Goal: Information Seeking & Learning: Learn about a topic

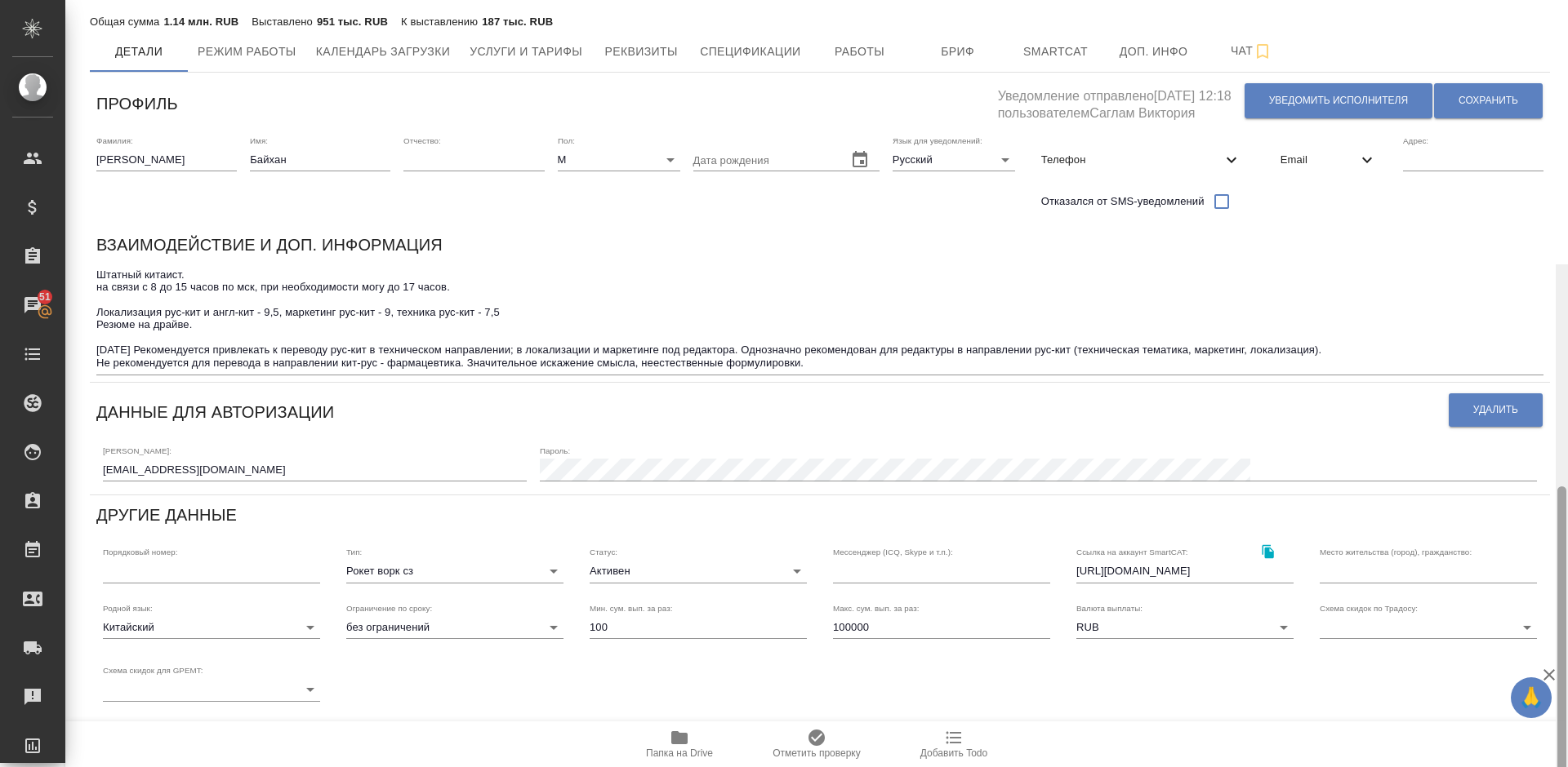
scroll to position [311, 0]
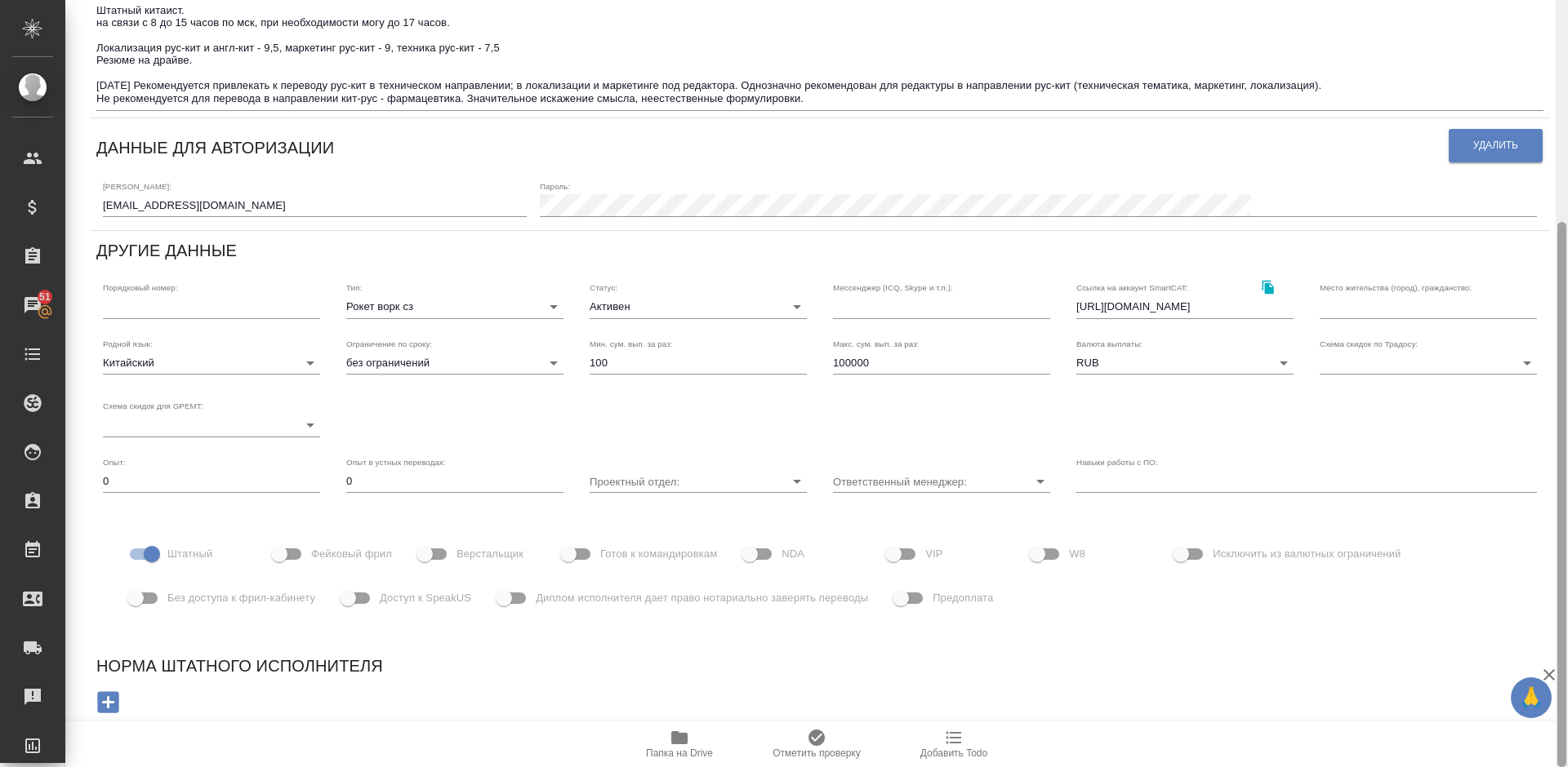
drag, startPoint x: 1566, startPoint y: 256, endPoint x: 1566, endPoint y: 159, distance: 97.0
click at [1566, 159] on div at bounding box center [1561, 384] width 12 height 767
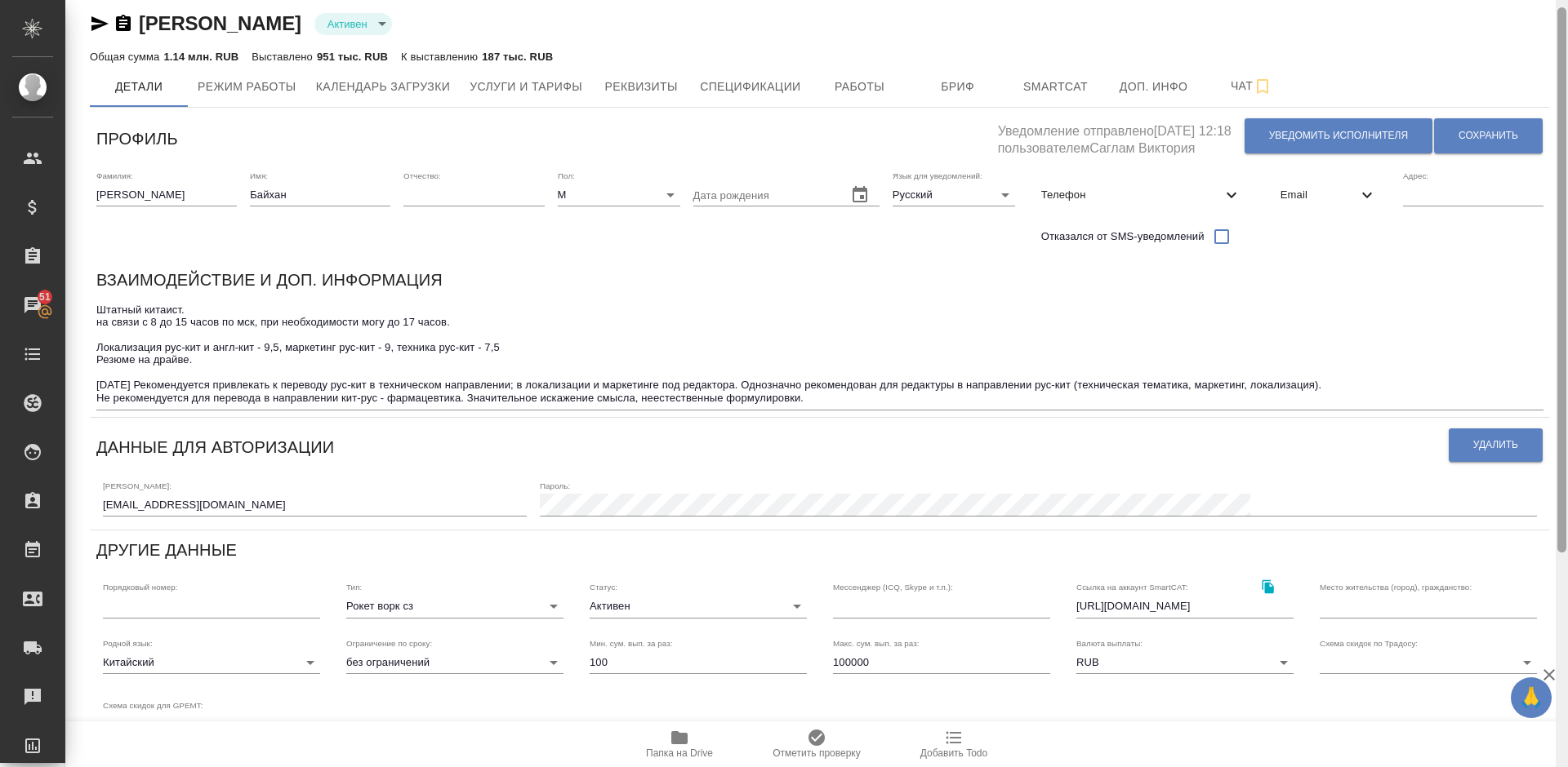
scroll to position [0, 0]
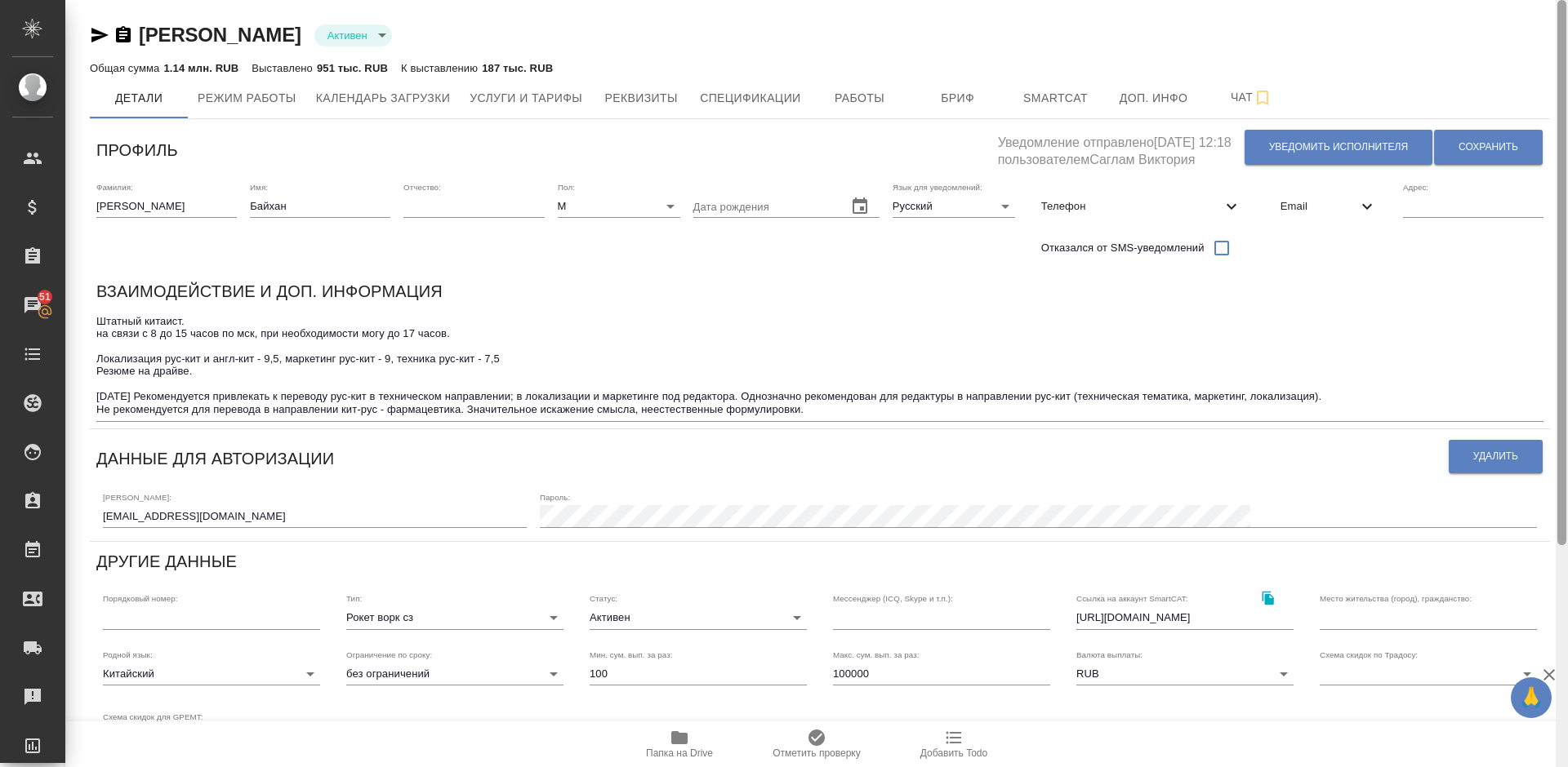
drag, startPoint x: 1564, startPoint y: 275, endPoint x: 1566, endPoint y: 10, distance: 265.0
click at [1567, 7] on div at bounding box center [1561, 384] width 12 height 767
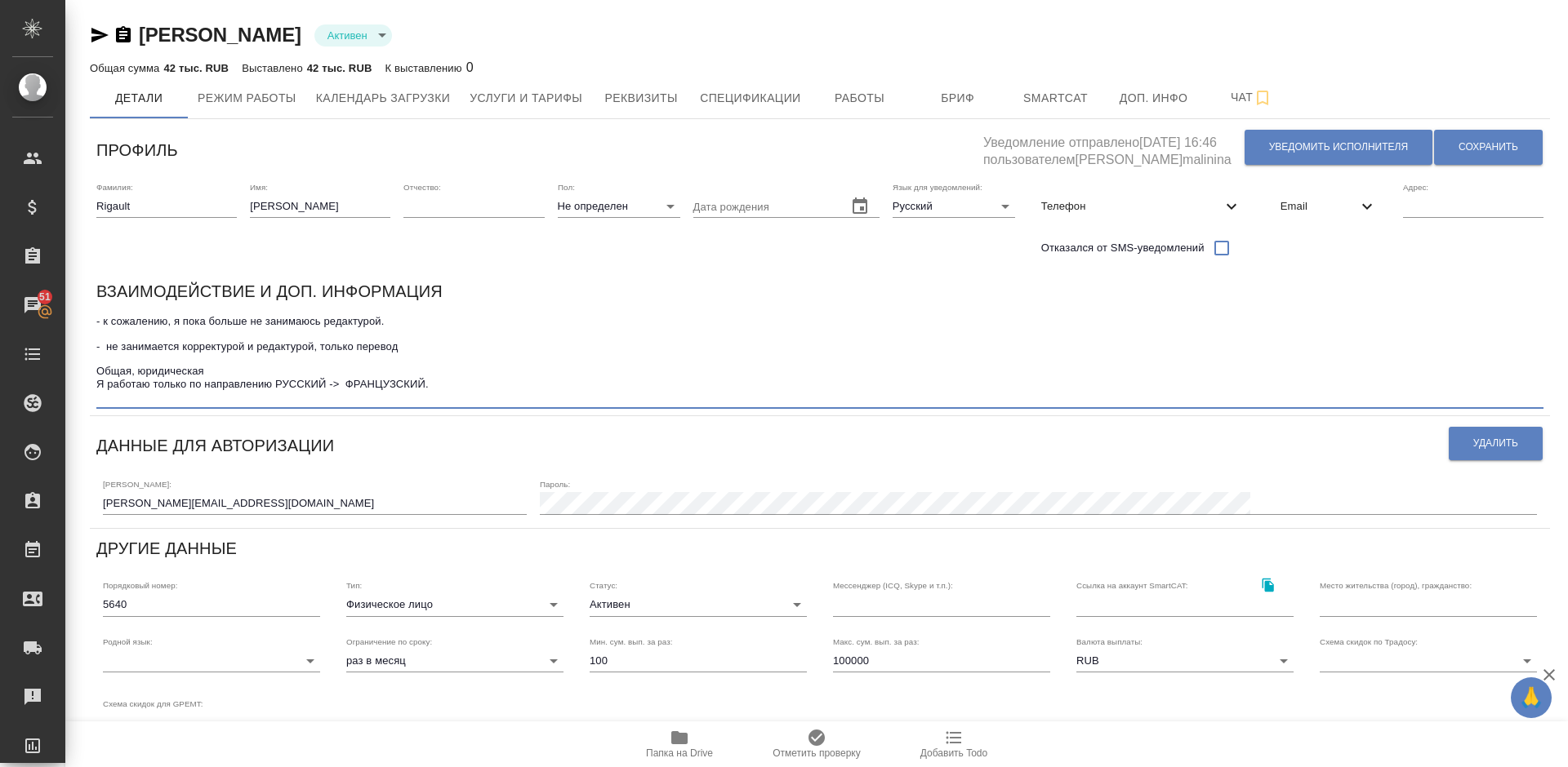
click at [440, 381] on textarea "- к сожалению, я пока больше не занимаюсь редактурой. - не занимается корректур…" at bounding box center [819, 359] width 1447 height 88
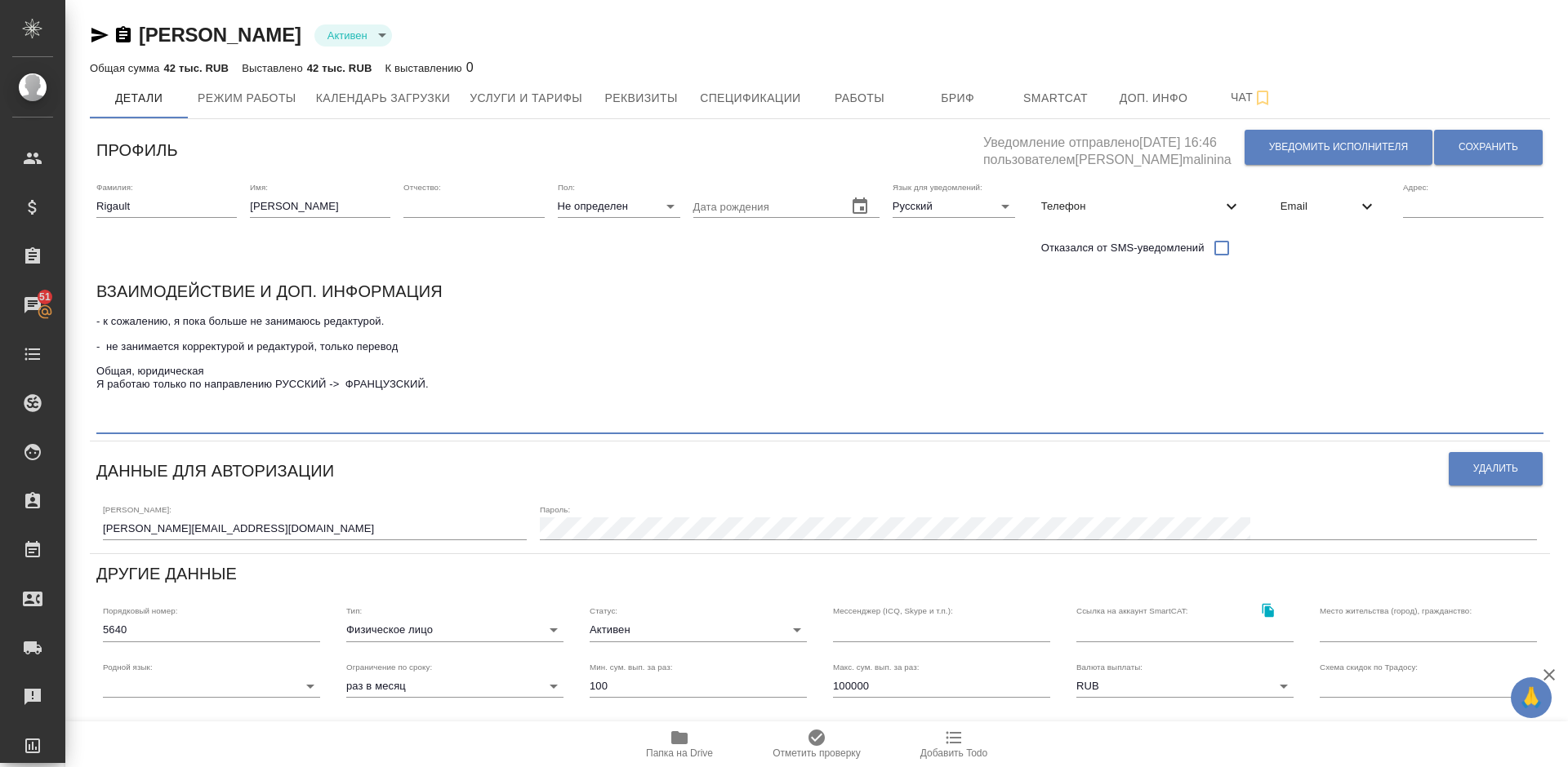
paste textarea "работает в направлении англ-франц и редактура берет"
type textarea "- к сожалению, я пока больше не занимаюсь редактурой. - не занимается корректур…"
click at [1461, 146] on span "Сохранить" at bounding box center [1488, 147] width 59 height 14
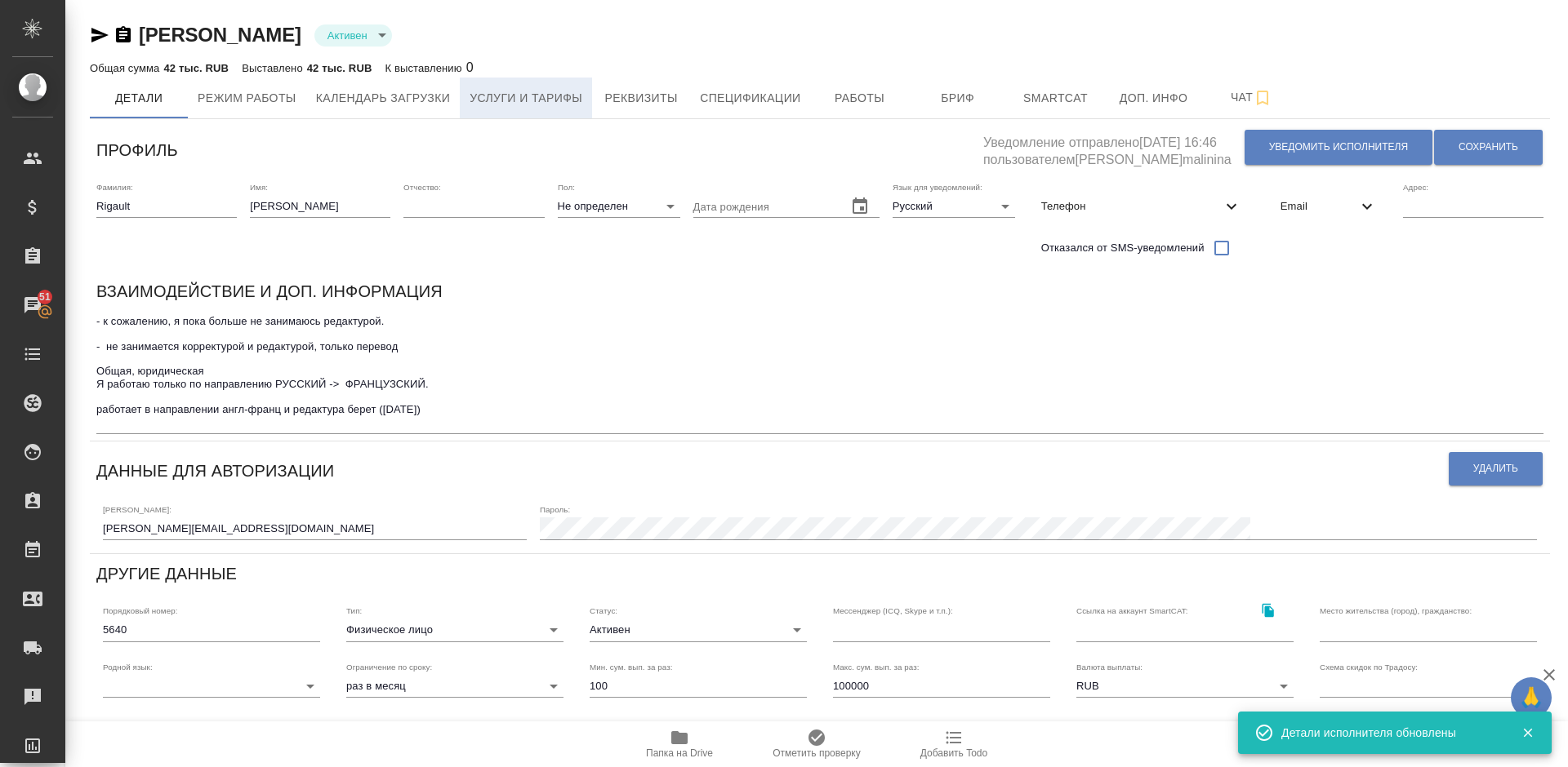
click at [484, 90] on span "Услуги и тарифы" at bounding box center [526, 98] width 113 height 21
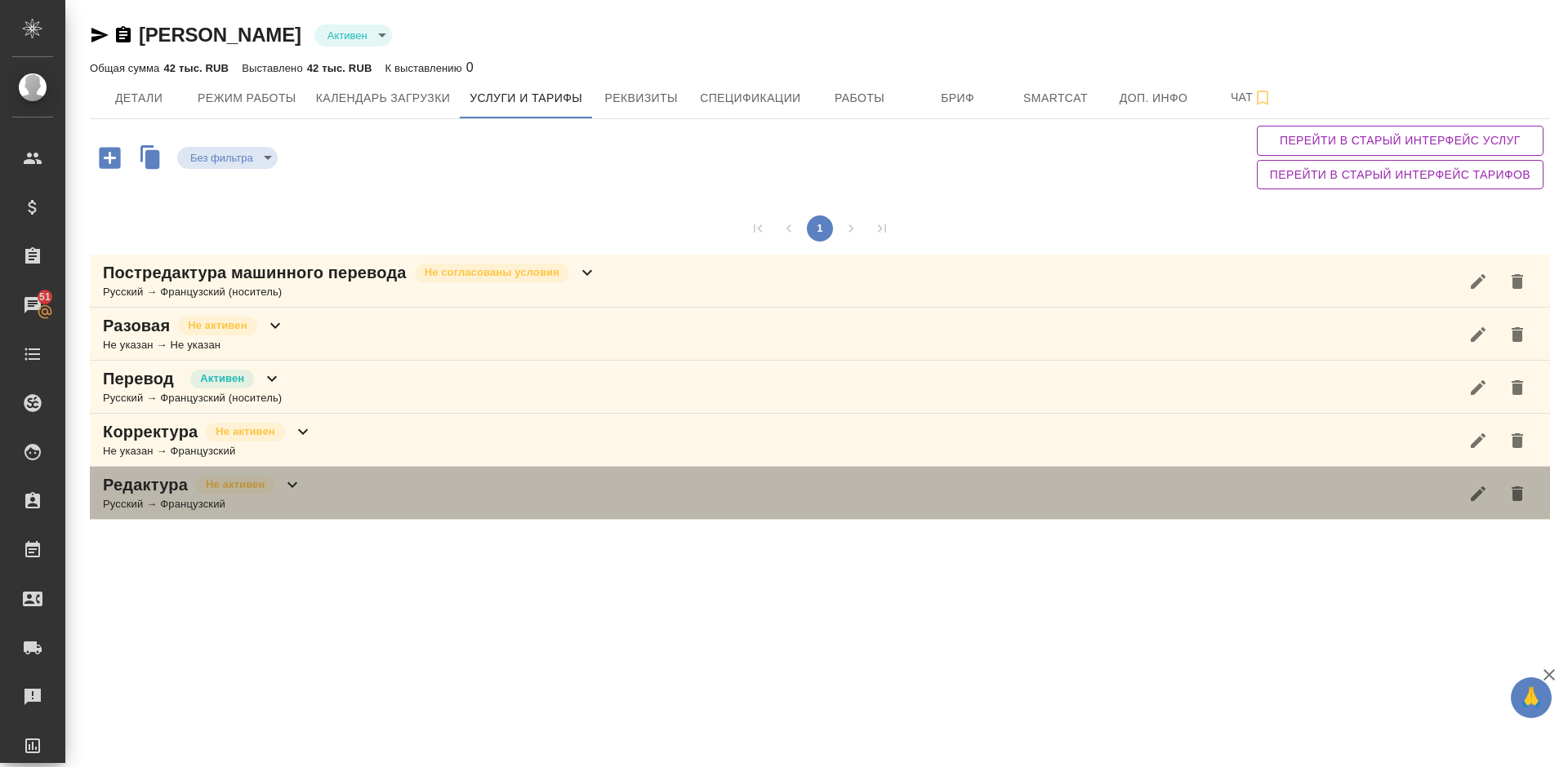
click at [359, 485] on div "Редактура Не активен Русский → Французский" at bounding box center [819, 493] width 1460 height 53
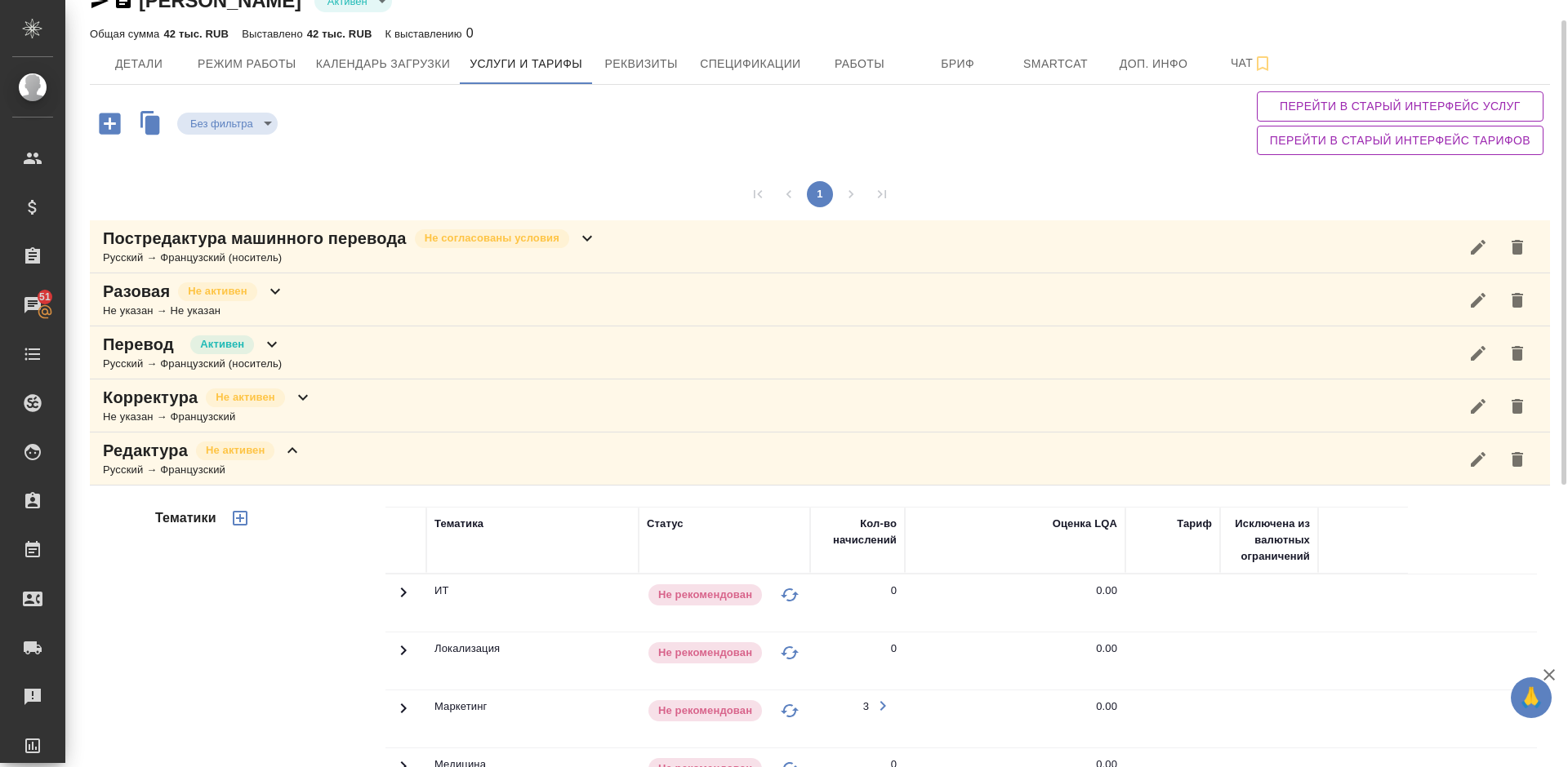
scroll to position [10, 0]
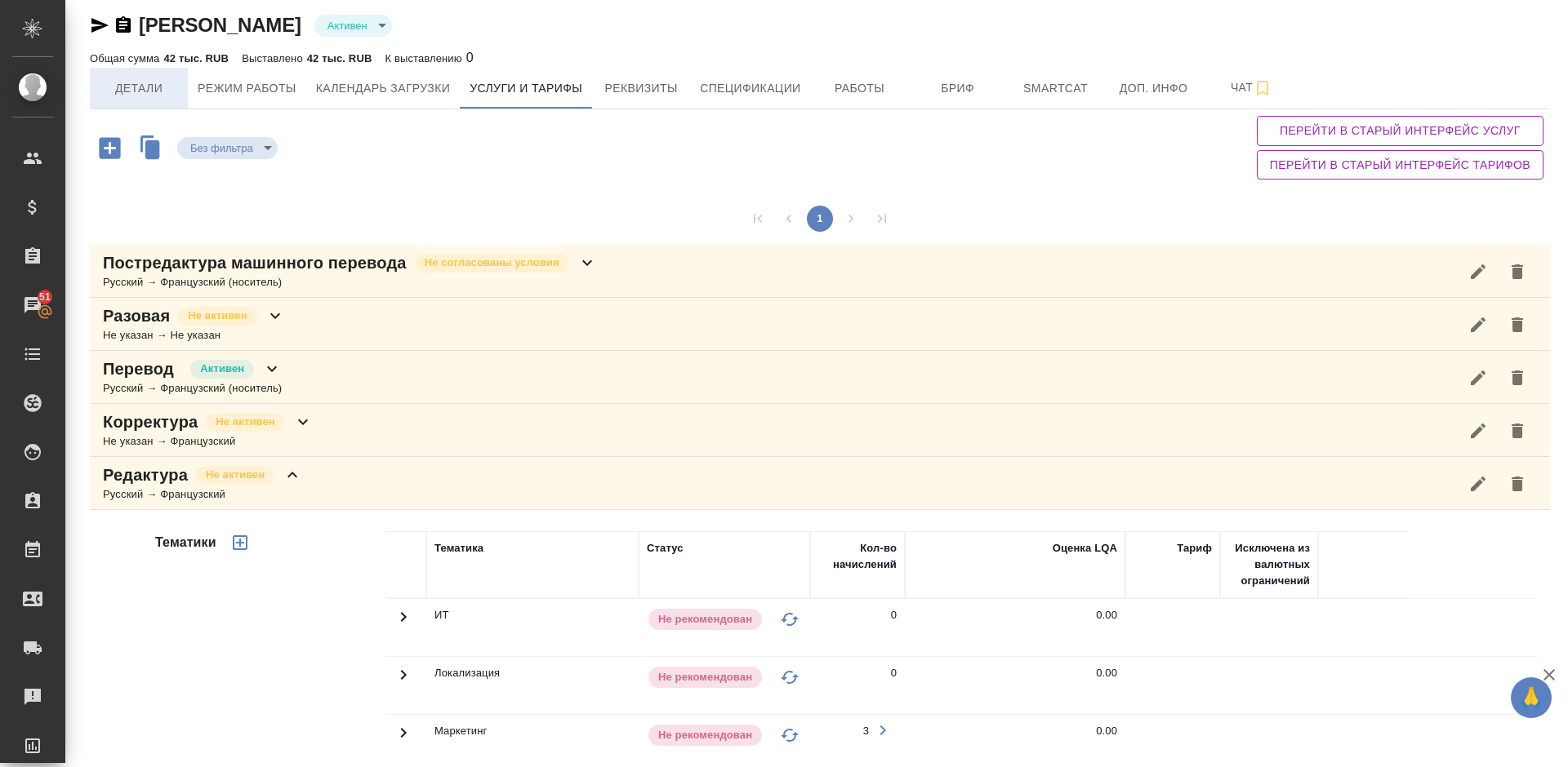
click at [136, 82] on span "Детали" at bounding box center [139, 88] width 78 height 21
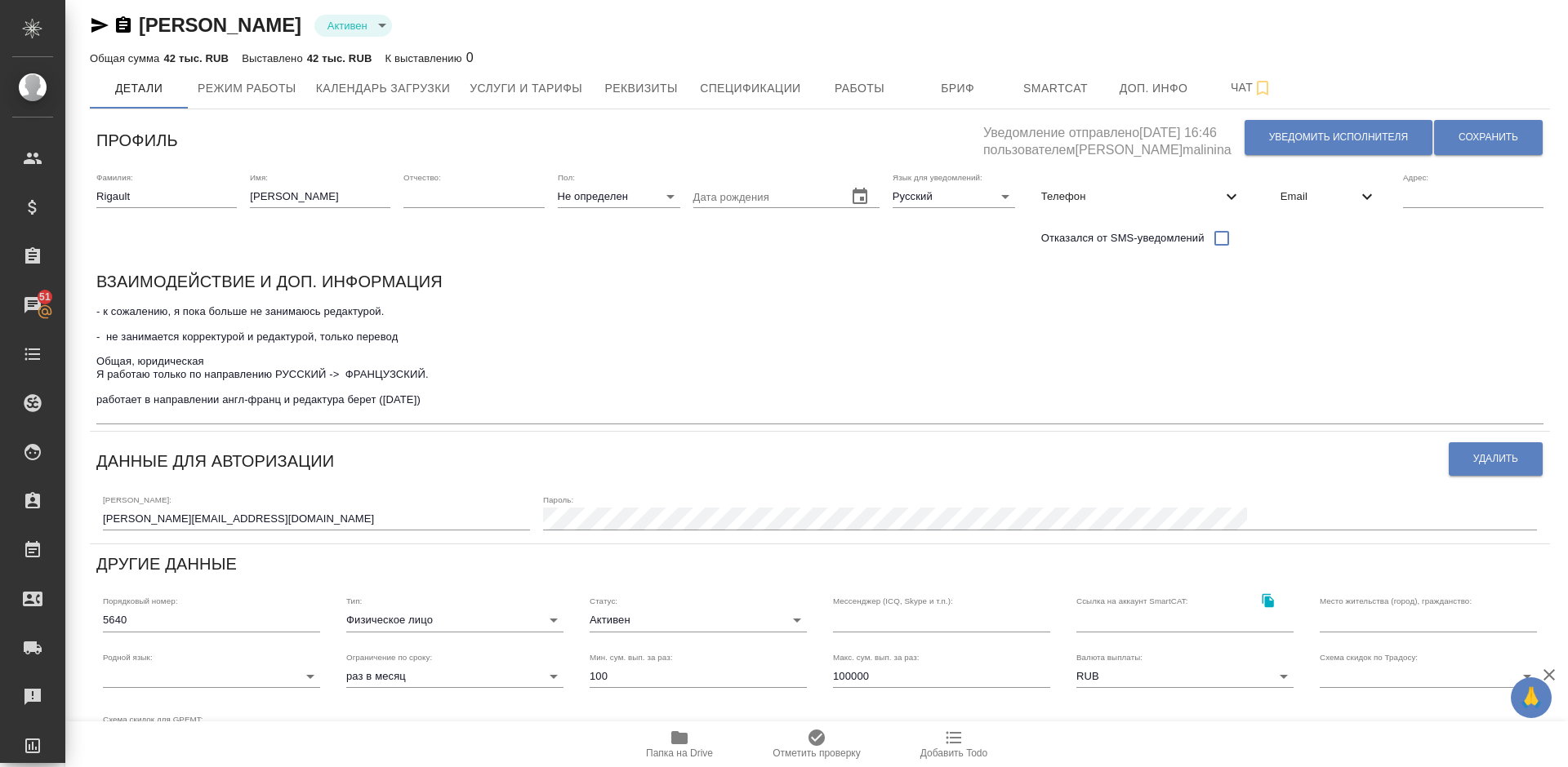
click at [1313, 191] on span "Email" at bounding box center [1319, 197] width 77 height 16
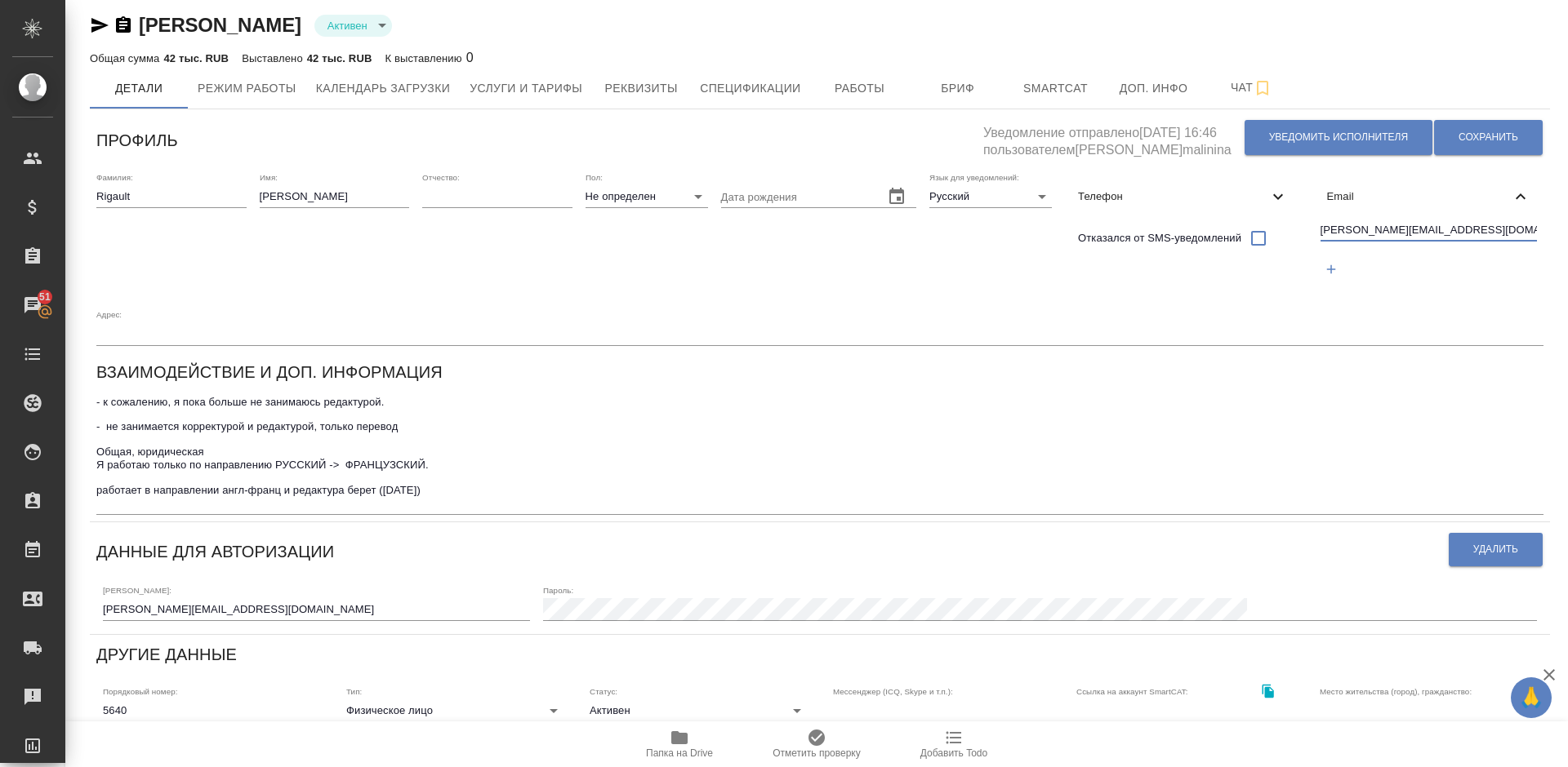
drag, startPoint x: 1425, startPoint y: 228, endPoint x: 1301, endPoint y: 230, distance: 124.0
click at [1301, 230] on div "Фамилия: [PERSON_NAME] Имя: [PERSON_NAME] Отчество: [PERSON_NAME]: Не определен…" at bounding box center [819, 259] width 1460 height 187
drag, startPoint x: 139, startPoint y: 194, endPoint x: 96, endPoint y: 195, distance: 43.0
click at [96, 195] on div "Фамилия: [PERSON_NAME] Имя: [PERSON_NAME] Отчество: [PERSON_NAME]: Не определен…" at bounding box center [819, 259] width 1460 height 187
click at [1144, 195] on span "Телефон" at bounding box center [1173, 197] width 190 height 16
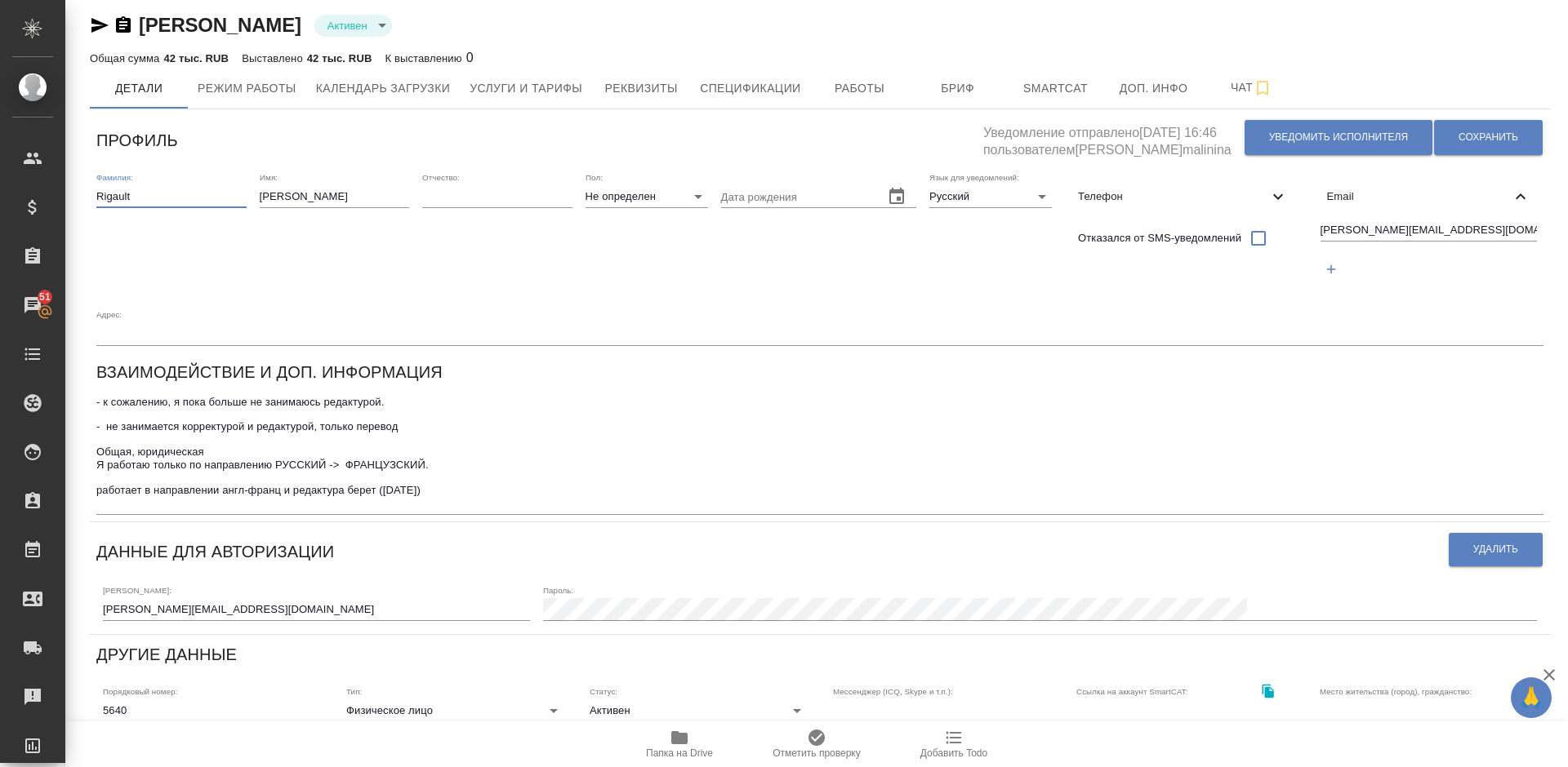
select select "RU"
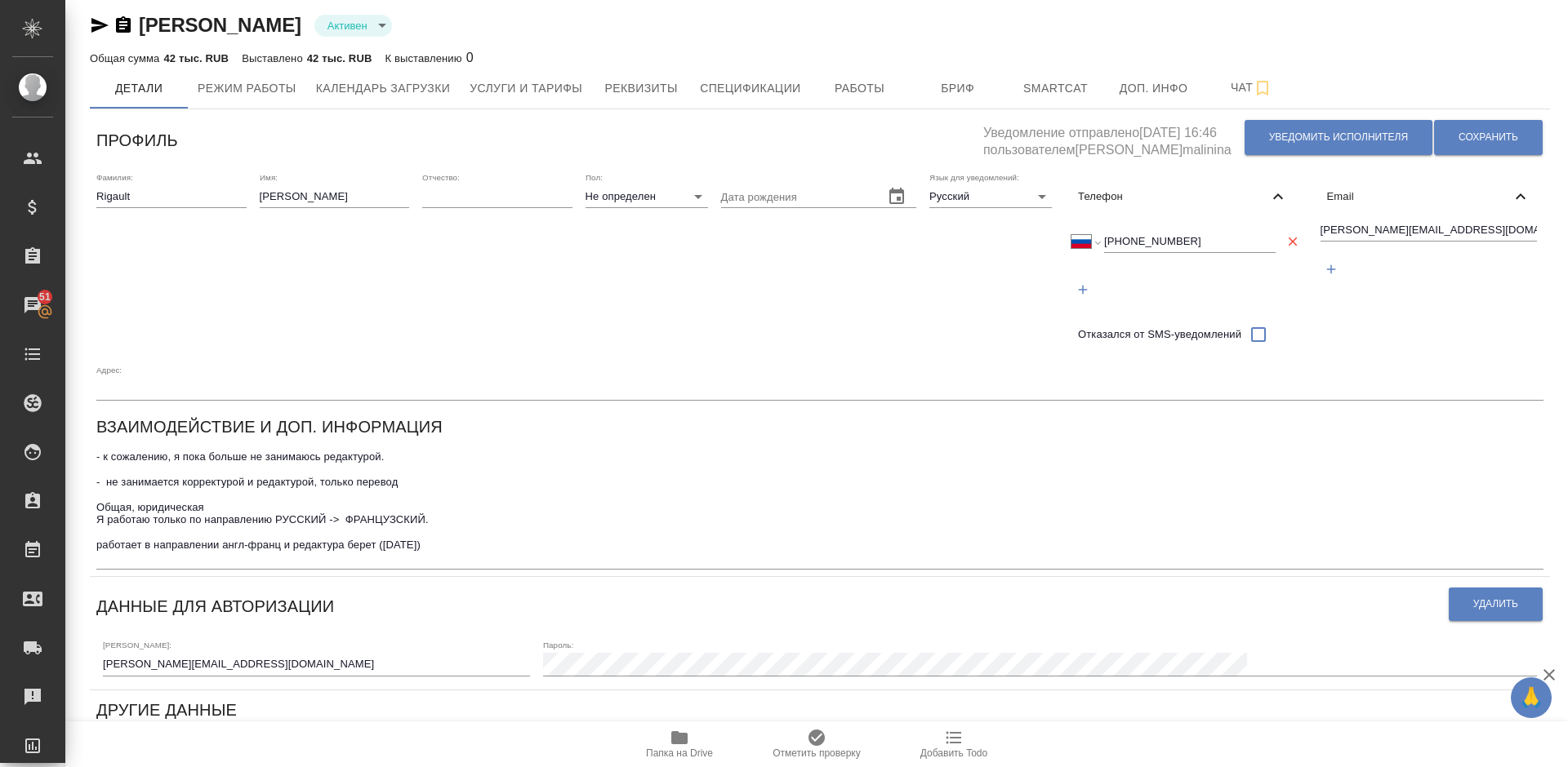
click at [1142, 195] on span "Телефон" at bounding box center [1173, 197] width 190 height 16
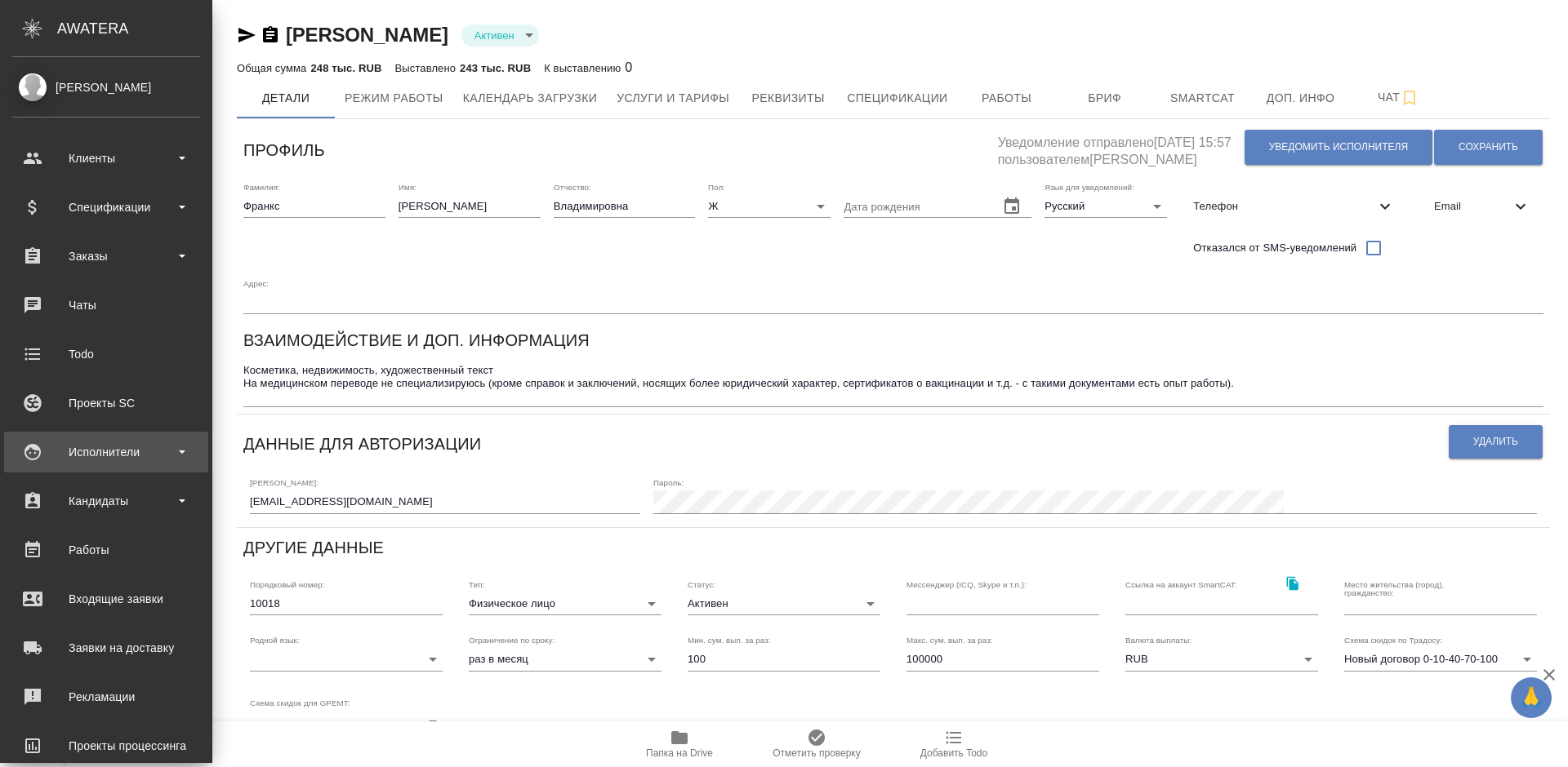
click at [139, 443] on div "Исполнители" at bounding box center [106, 452] width 188 height 25
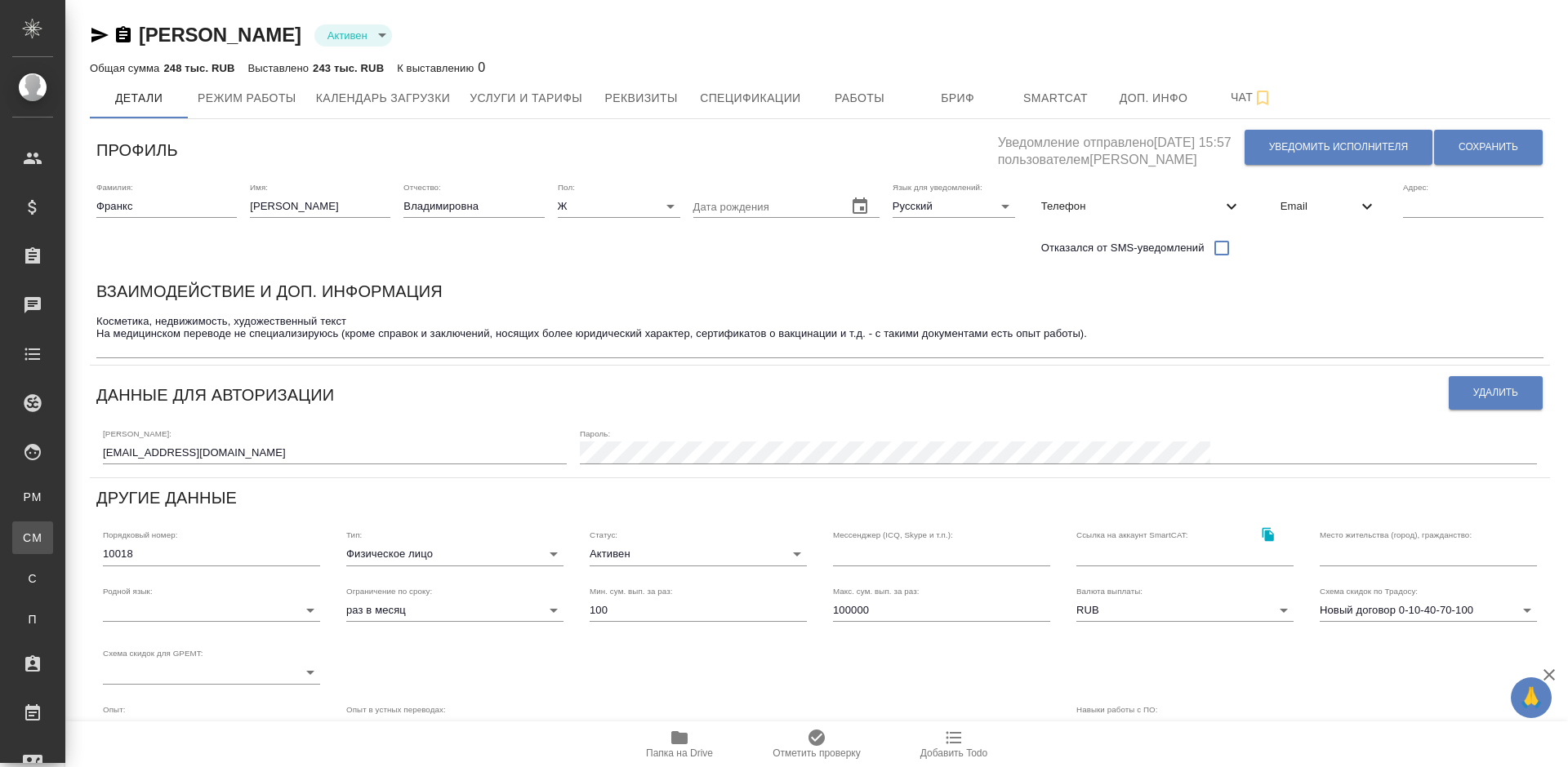
click at [25, 539] on div "Для CM/VM" at bounding box center [12, 538] width 25 height 16
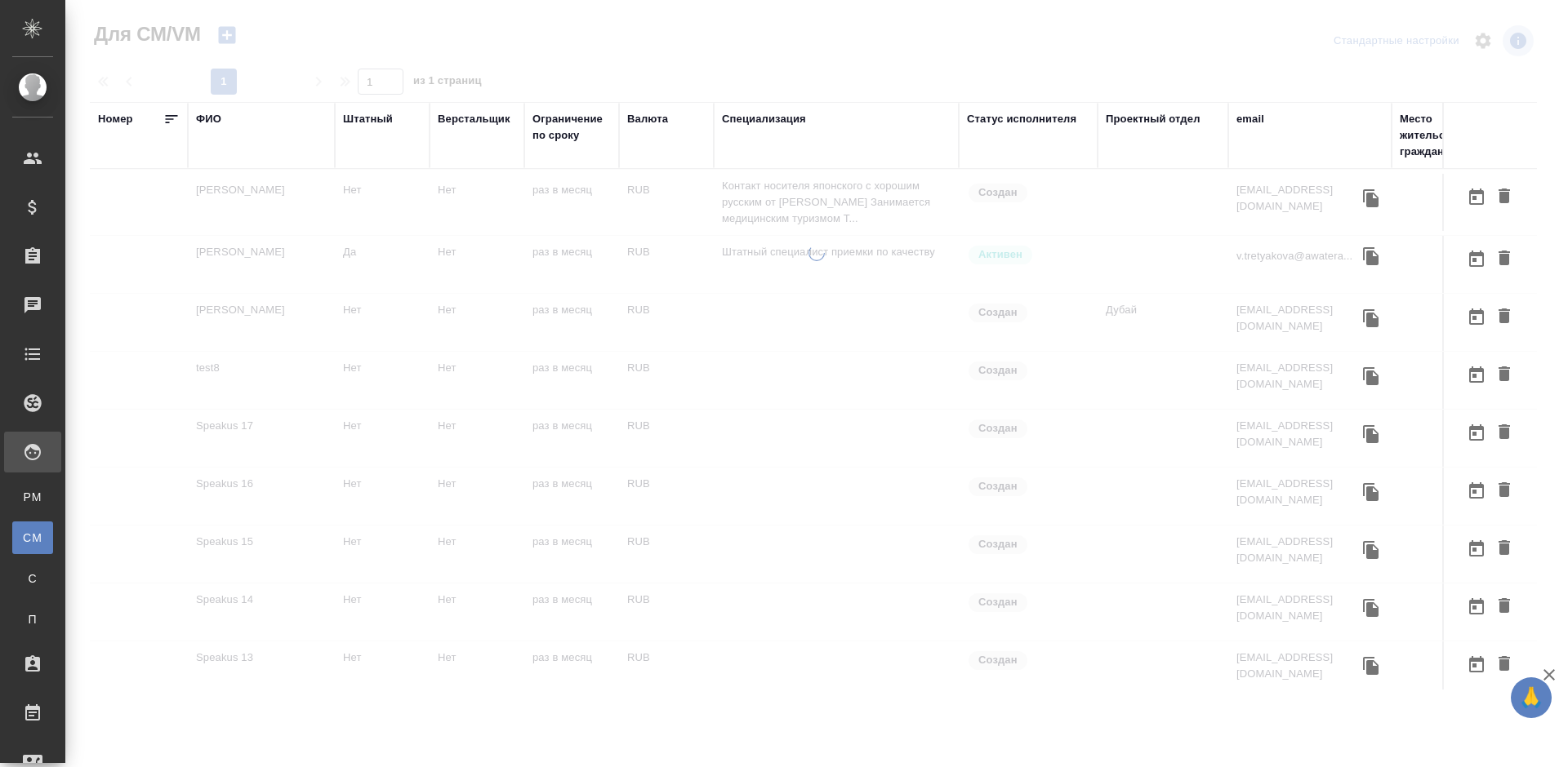
click at [214, 120] on div "ФИО" at bounding box center [208, 120] width 26 height 16
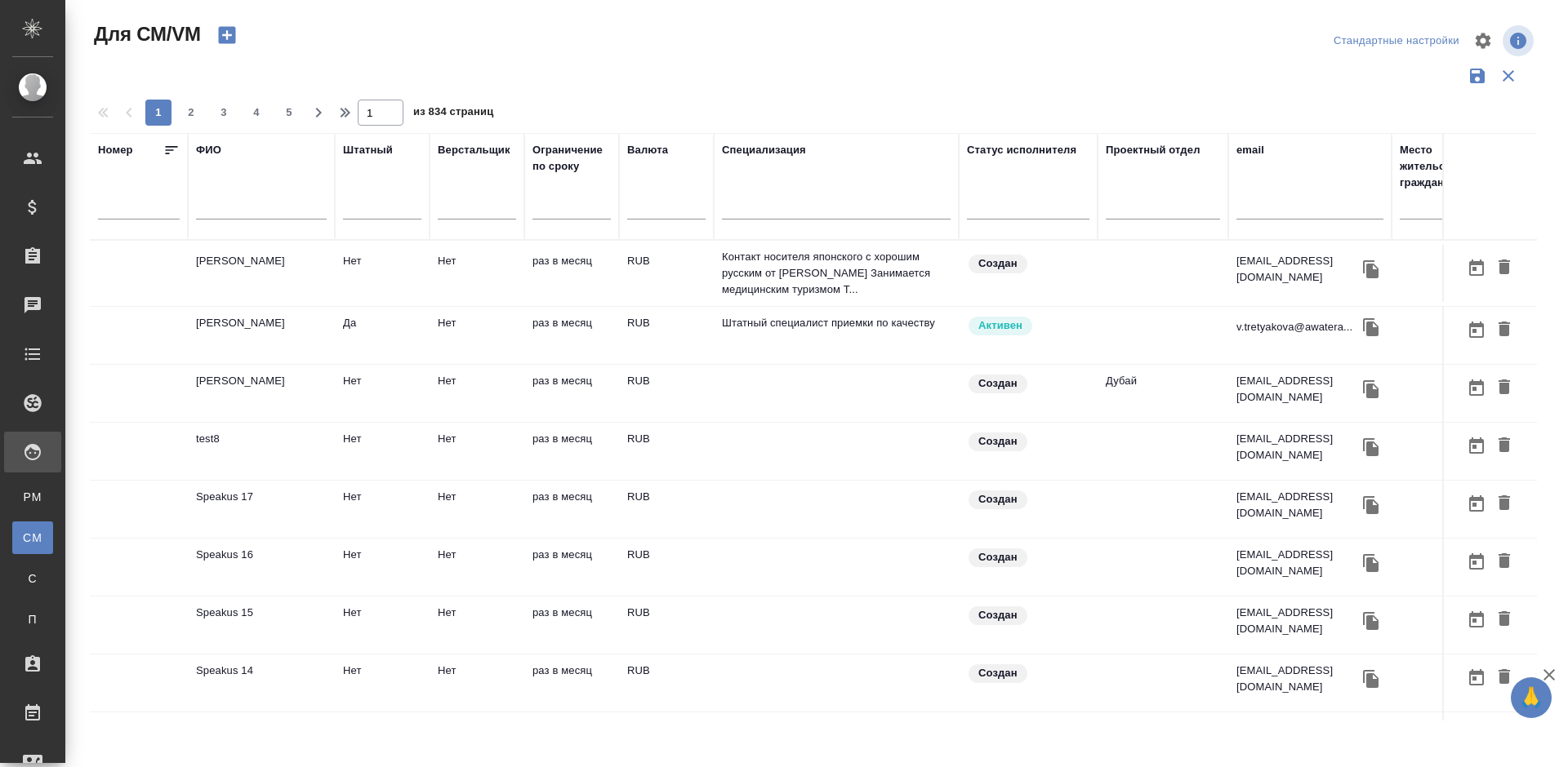
click at [257, 213] on input "text" at bounding box center [261, 209] width 130 height 21
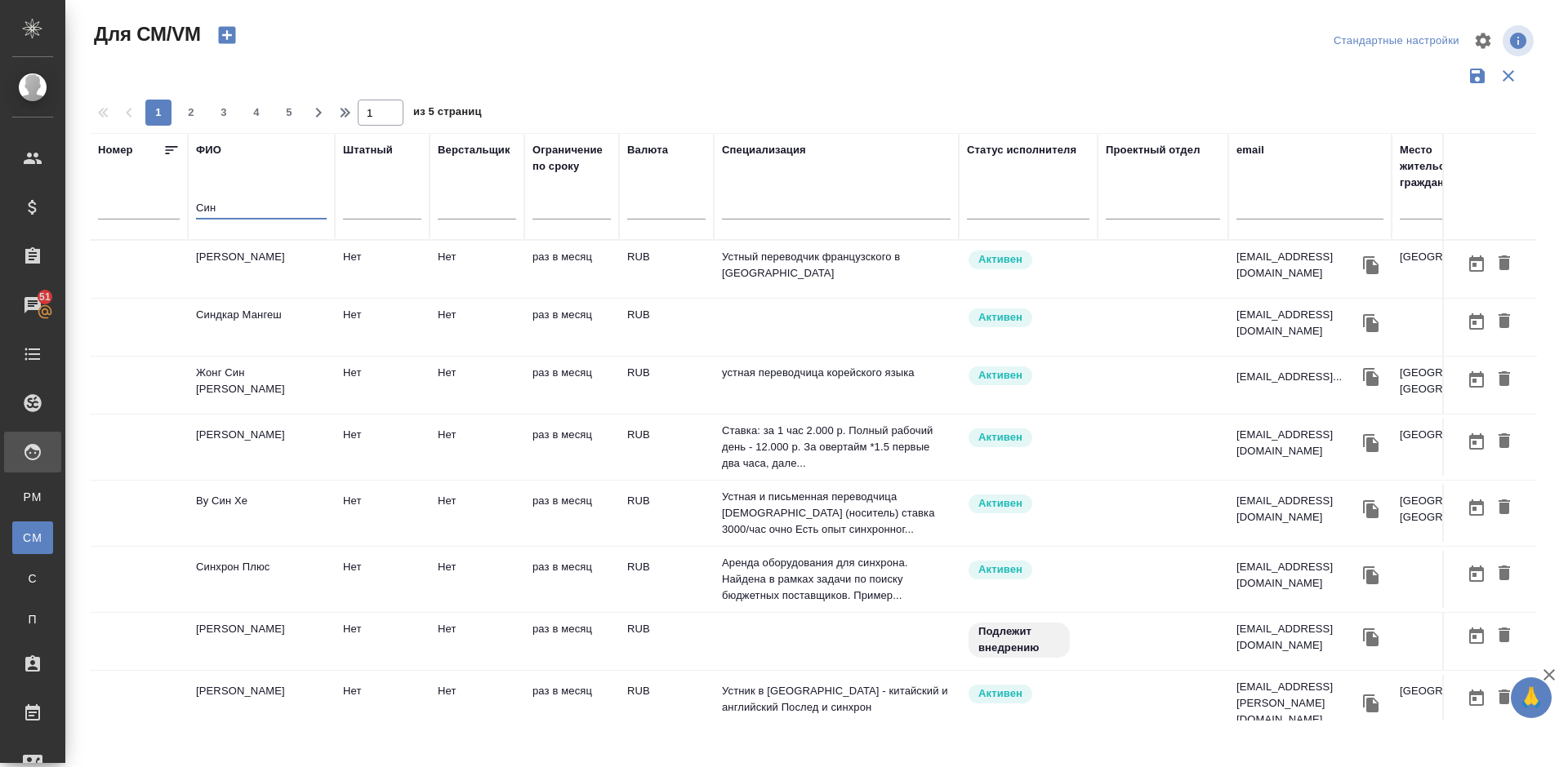
type input "Син"
click at [301, 516] on td "Ву Син Хе" at bounding box center [262, 513] width 147 height 57
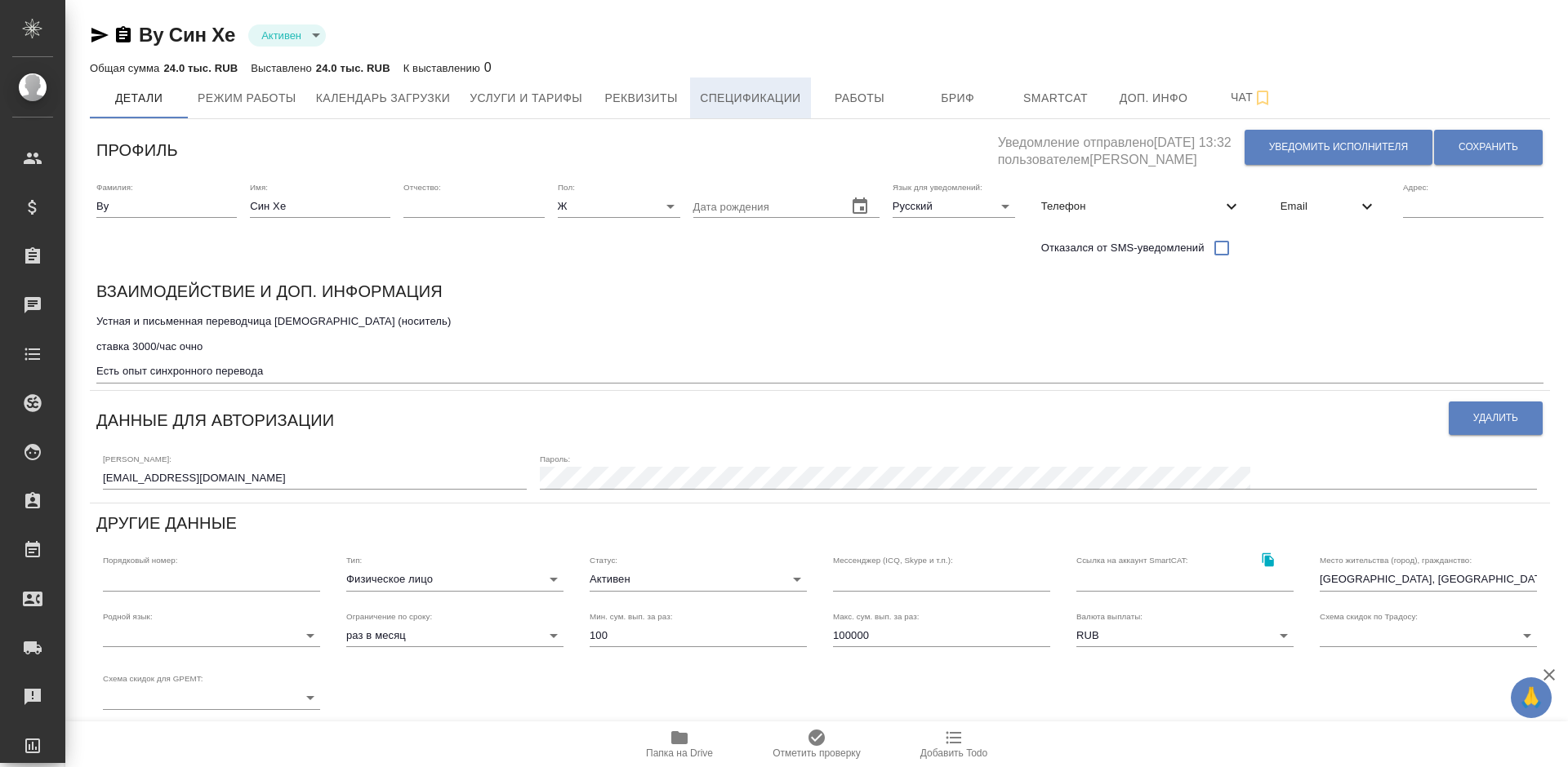
click at [739, 84] on button "Спецификации" at bounding box center [749, 97] width 120 height 40
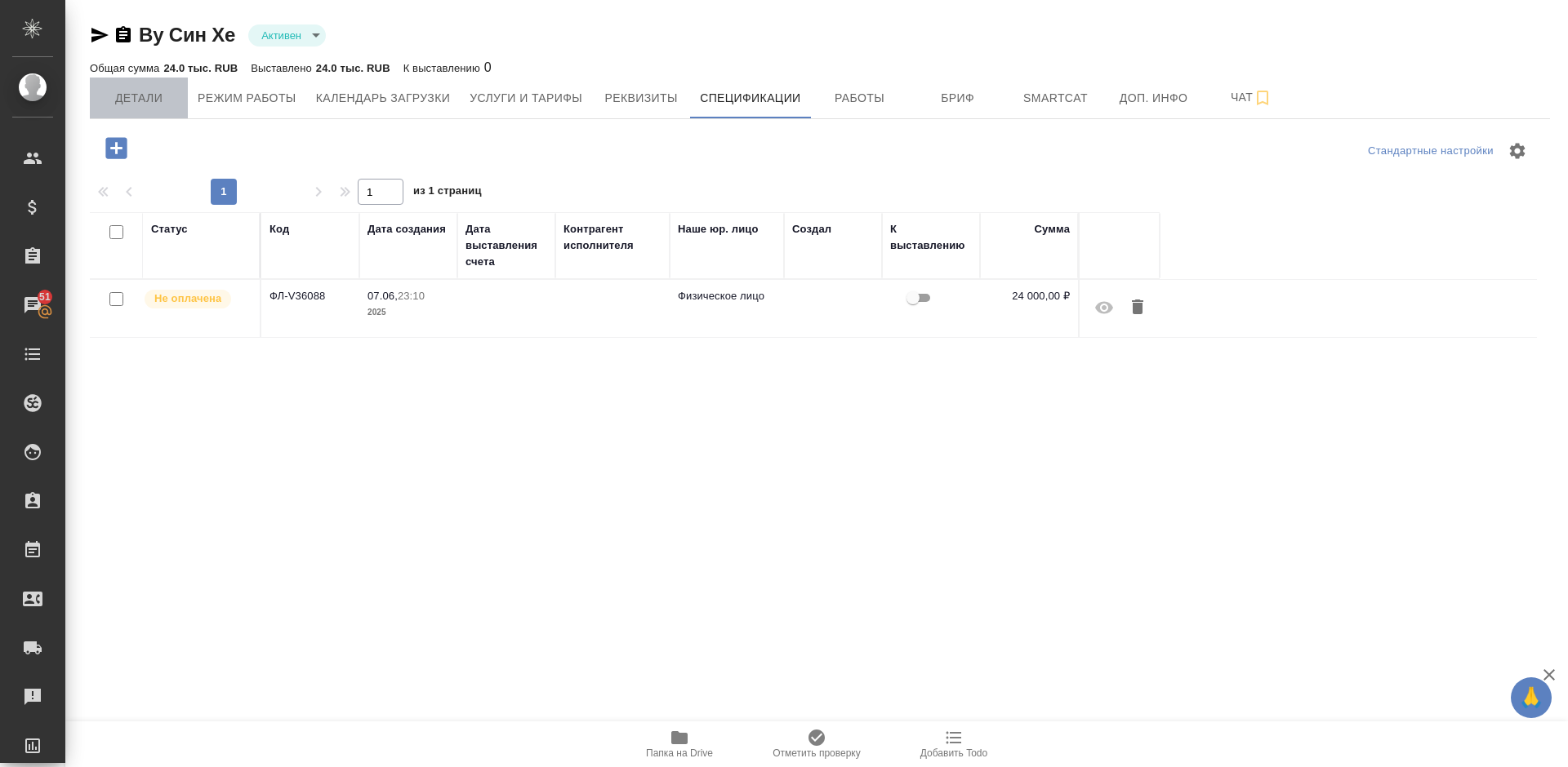
click at [172, 99] on span "Детали" at bounding box center [139, 98] width 78 height 21
